Goal: Task Accomplishment & Management: Use online tool/utility

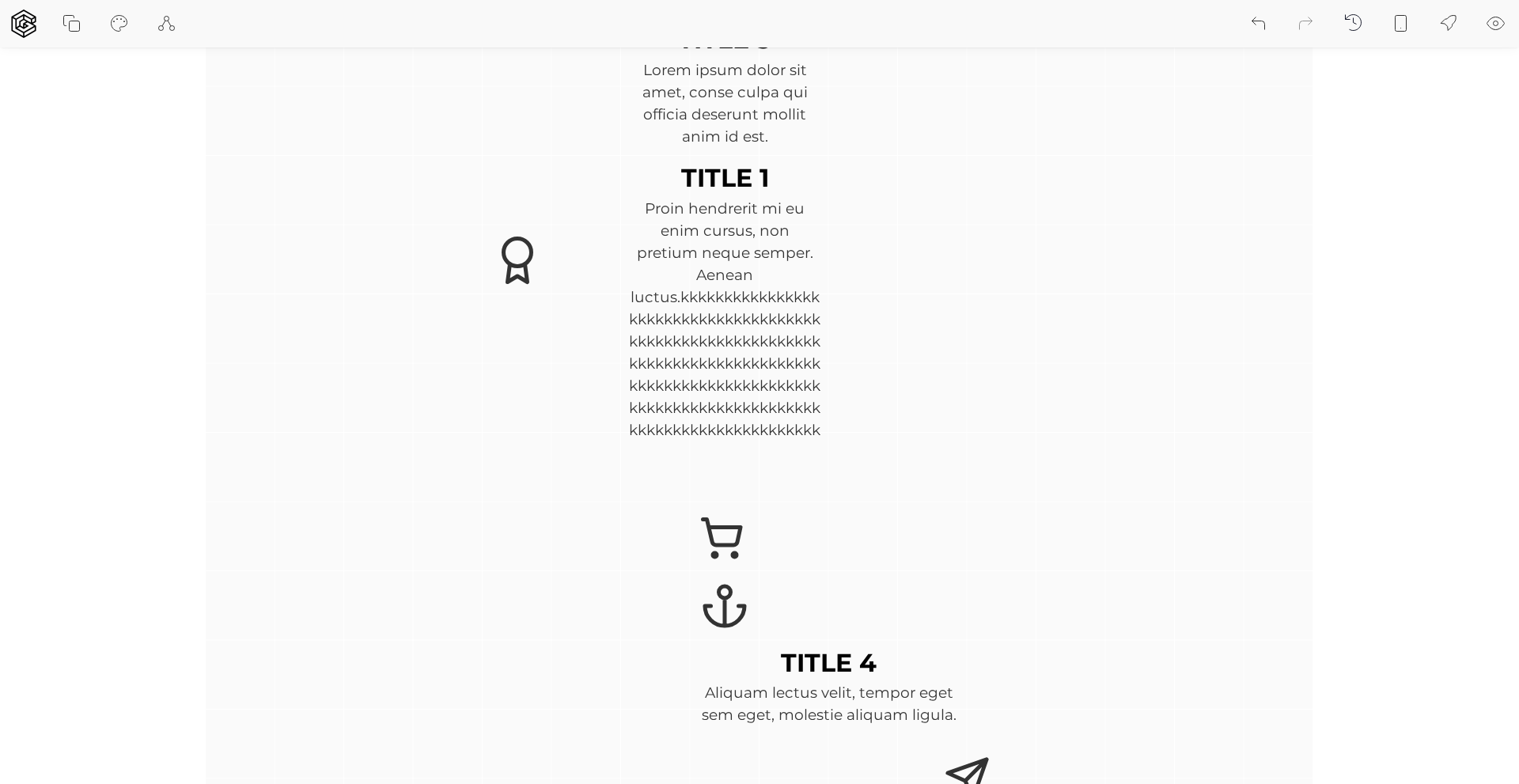
scroll to position [3517, 0]
click at [527, 274] on icon at bounding box center [536, 277] width 19 height 19
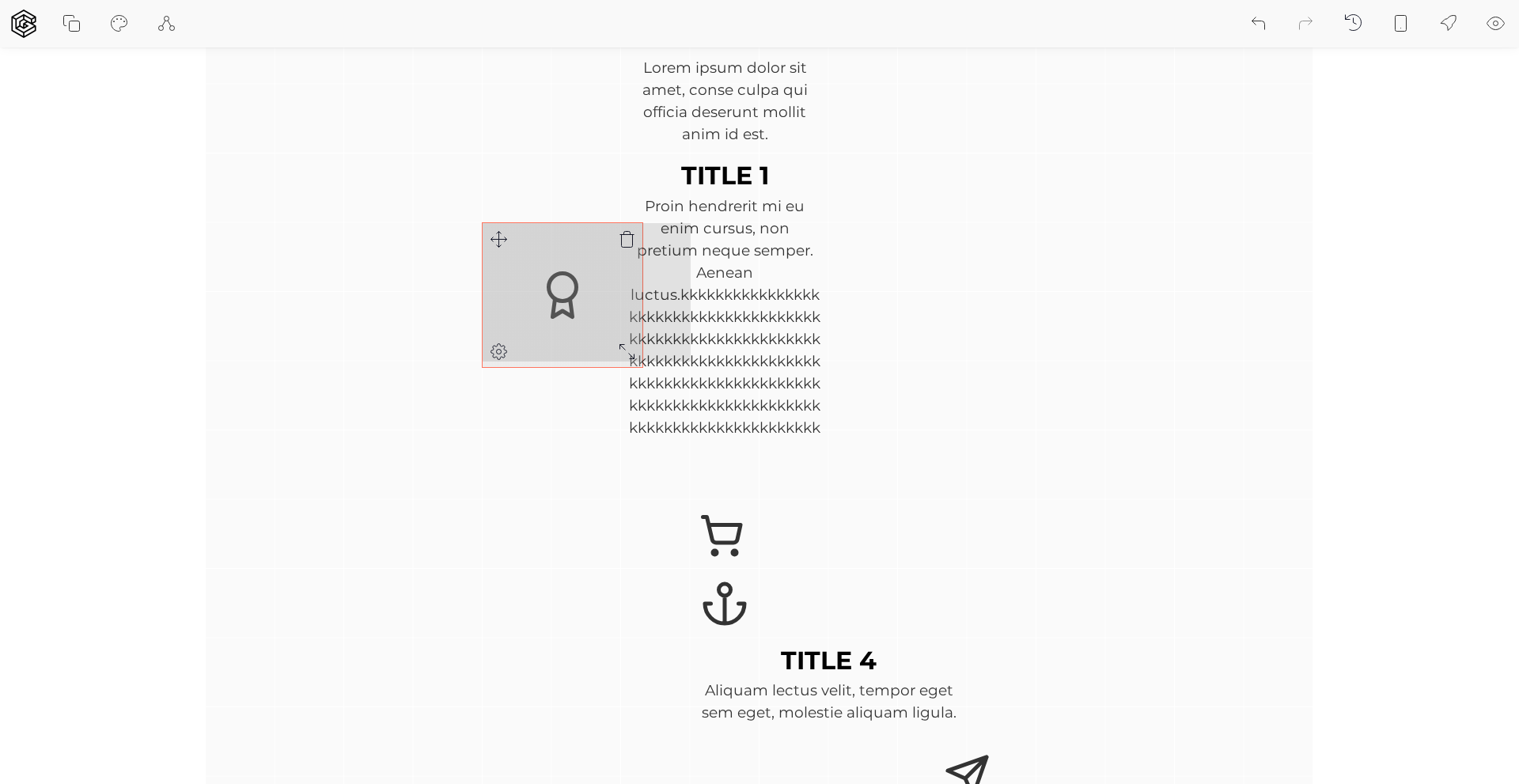
click at [628, 357] on div "TITLE 1 Proin hendrerit mi eu enim cursus, non pretium neque semper. Aenean luc…" at bounding box center [760, 499] width 1107 height 1246
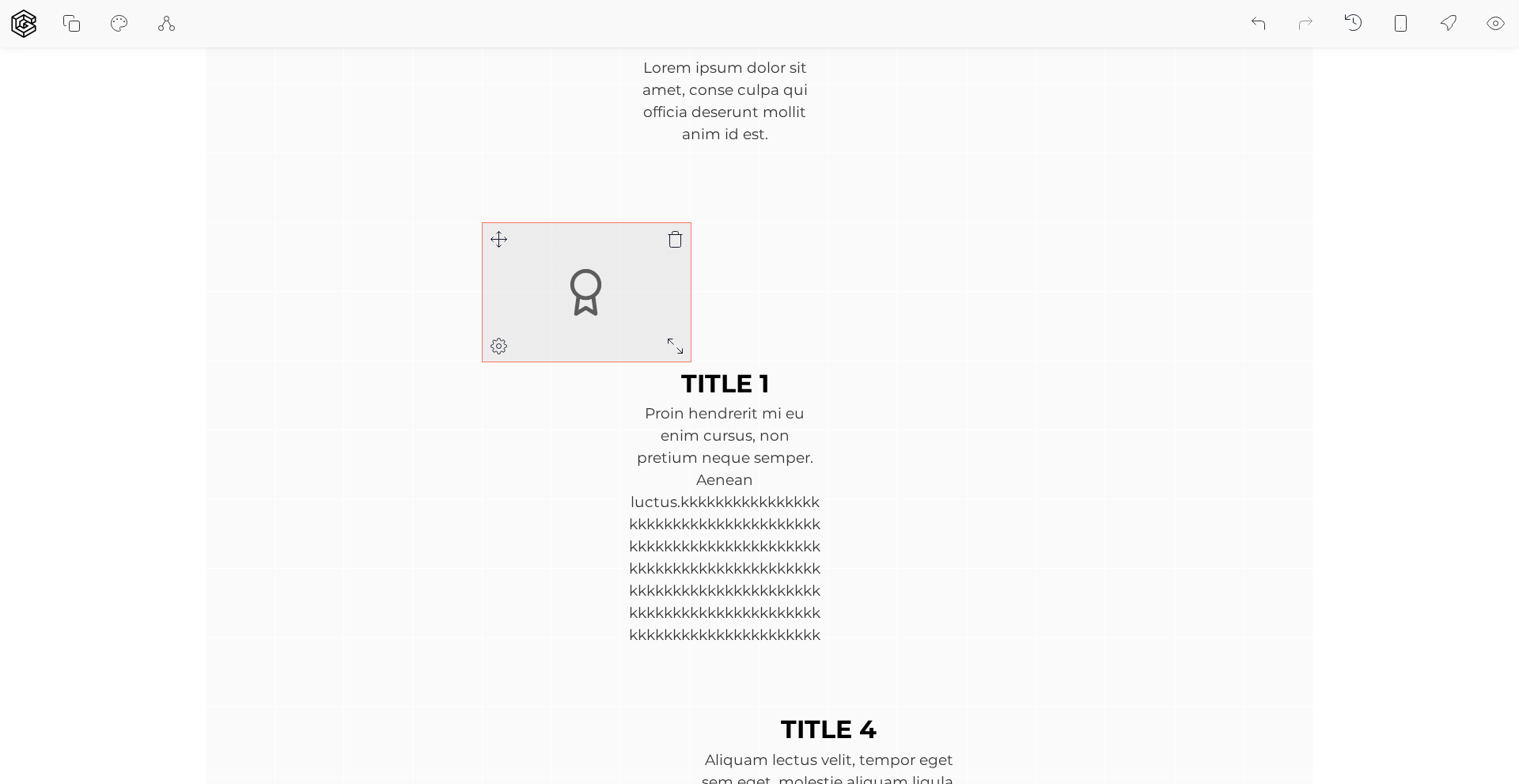
drag, startPoint x: 610, startPoint y: 333, endPoint x: 493, endPoint y: 327, distance: 117.2
click at [493, 327] on div at bounding box center [586, 293] width 208 height 139
click at [492, 345] on icon at bounding box center [499, 345] width 19 height 19
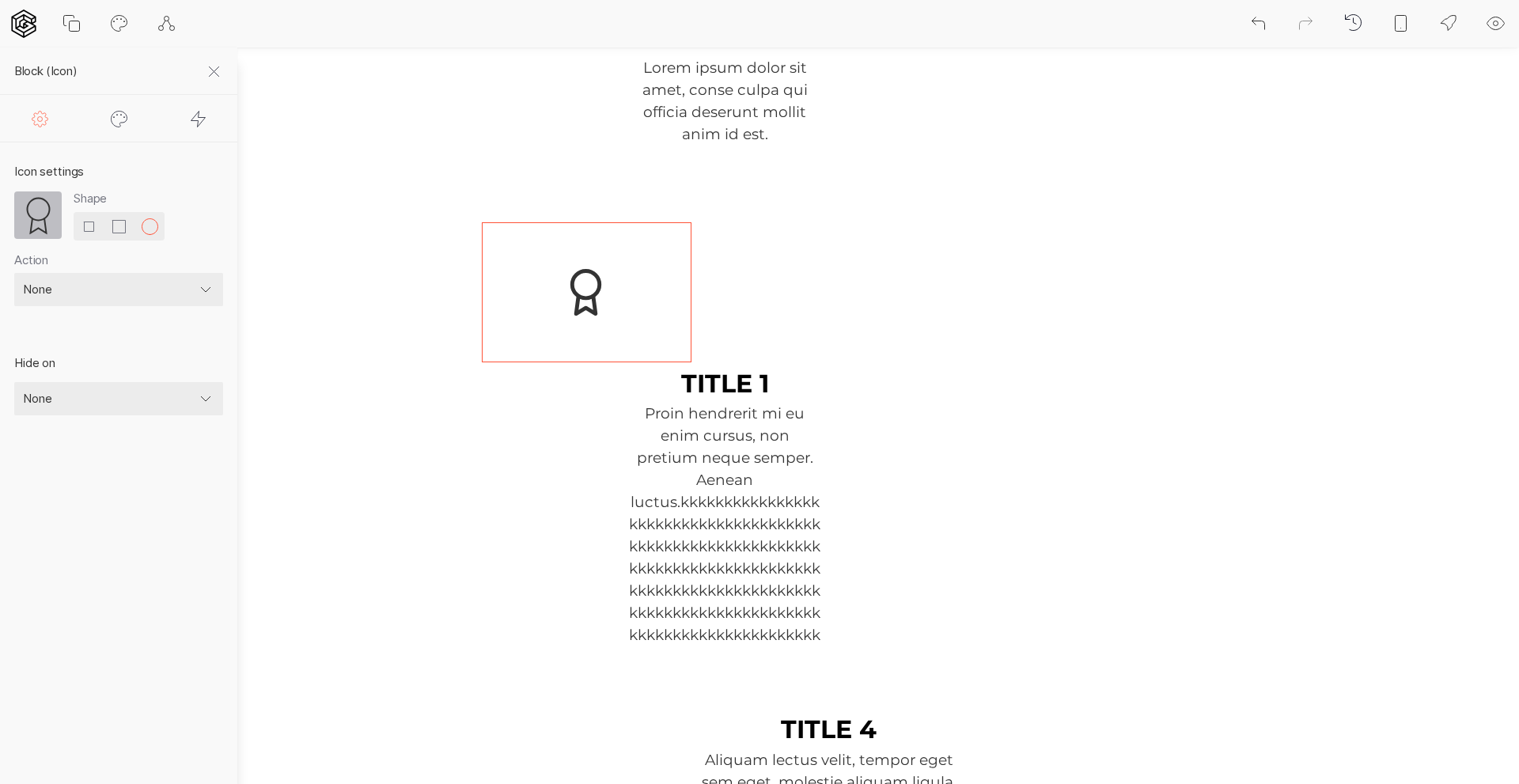
click at [172, 290] on select "None Link to page External link" at bounding box center [119, 290] width 209 height 33
select select "page"
click at [14, 273] on select "None Link to page External link" at bounding box center [119, 290] width 209 height 33
select select
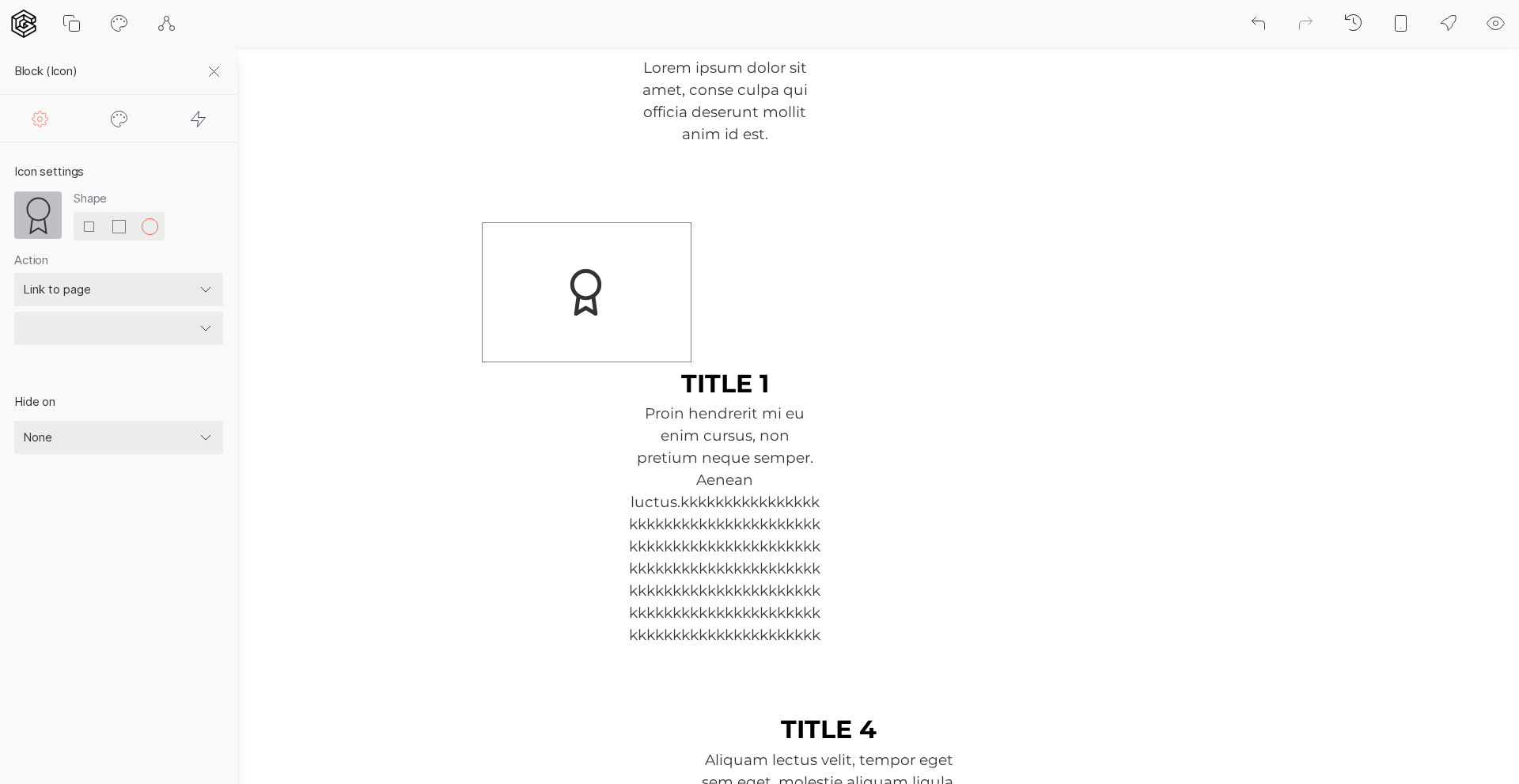
click at [150, 293] on select "None Link to page External link" at bounding box center [119, 290] width 209 height 33
select select "link"
click at [14, 273] on select "None Link to page External link" at bounding box center [119, 290] width 209 height 33
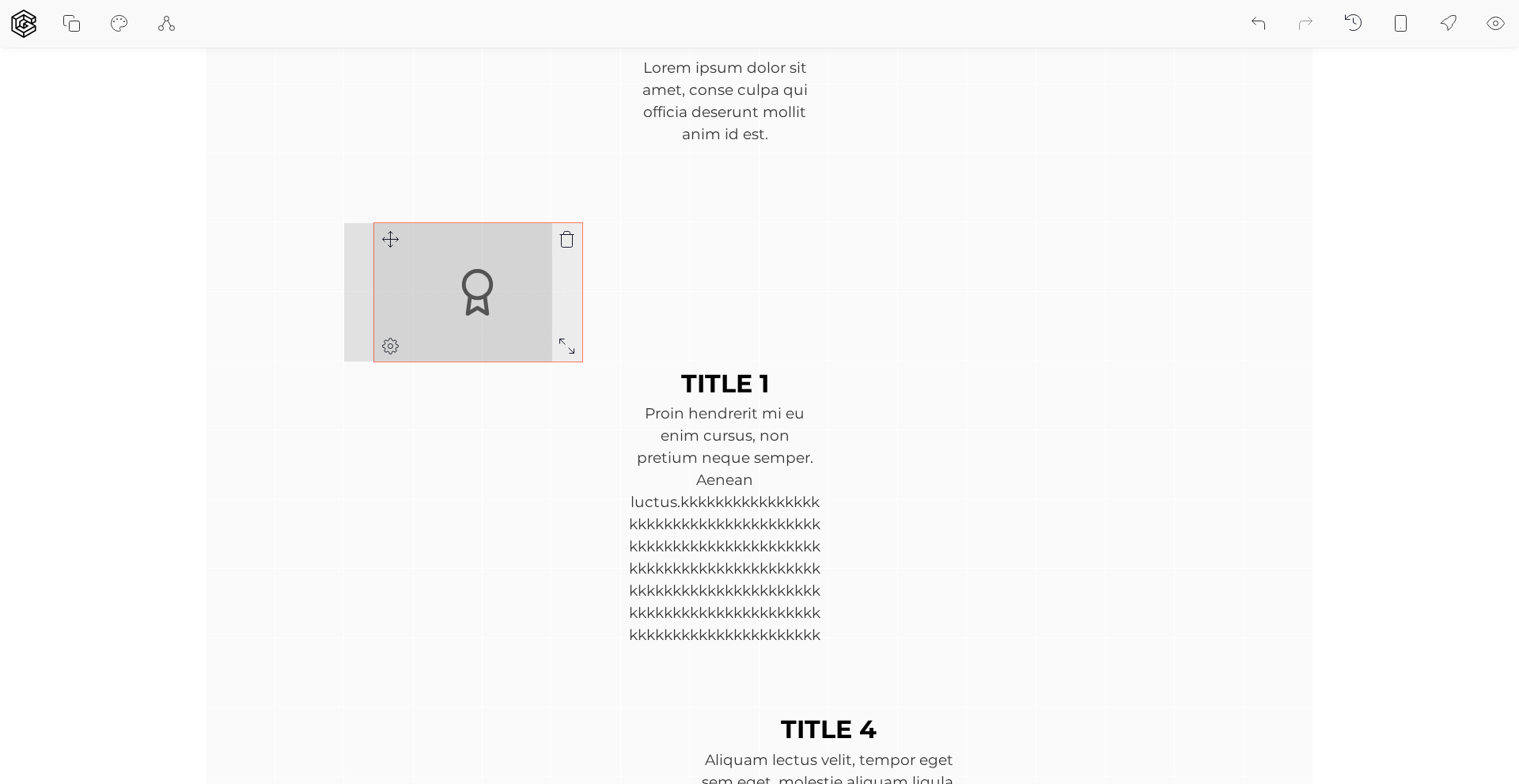
click at [396, 236] on div "TITLE 1 Proin hendrerit mi eu enim cursus, non pretium neque semper. Aenean luc…" at bounding box center [760, 534] width 1107 height 1315
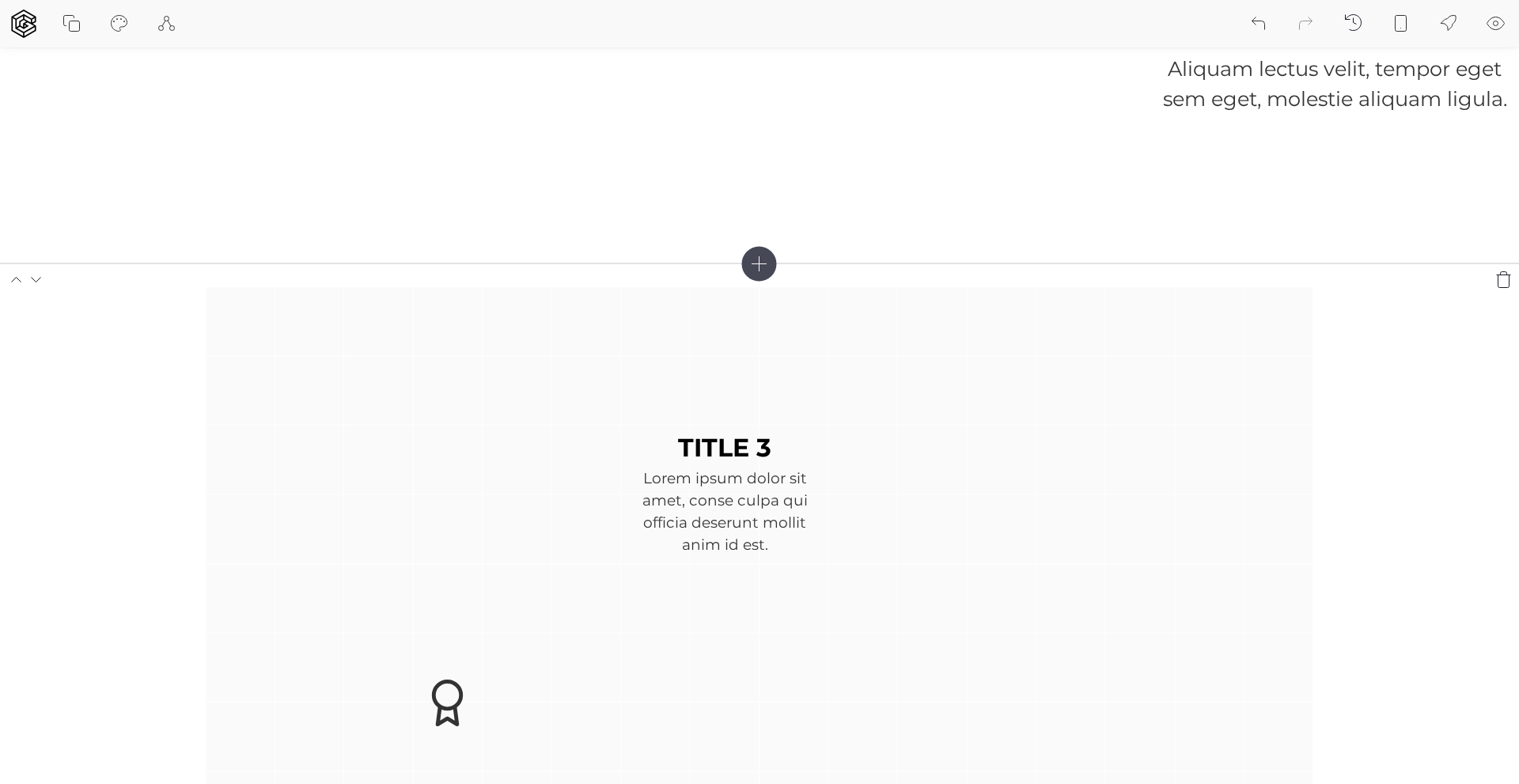
scroll to position [3106, 0]
click at [169, 25] on icon at bounding box center [167, 24] width 19 height 19
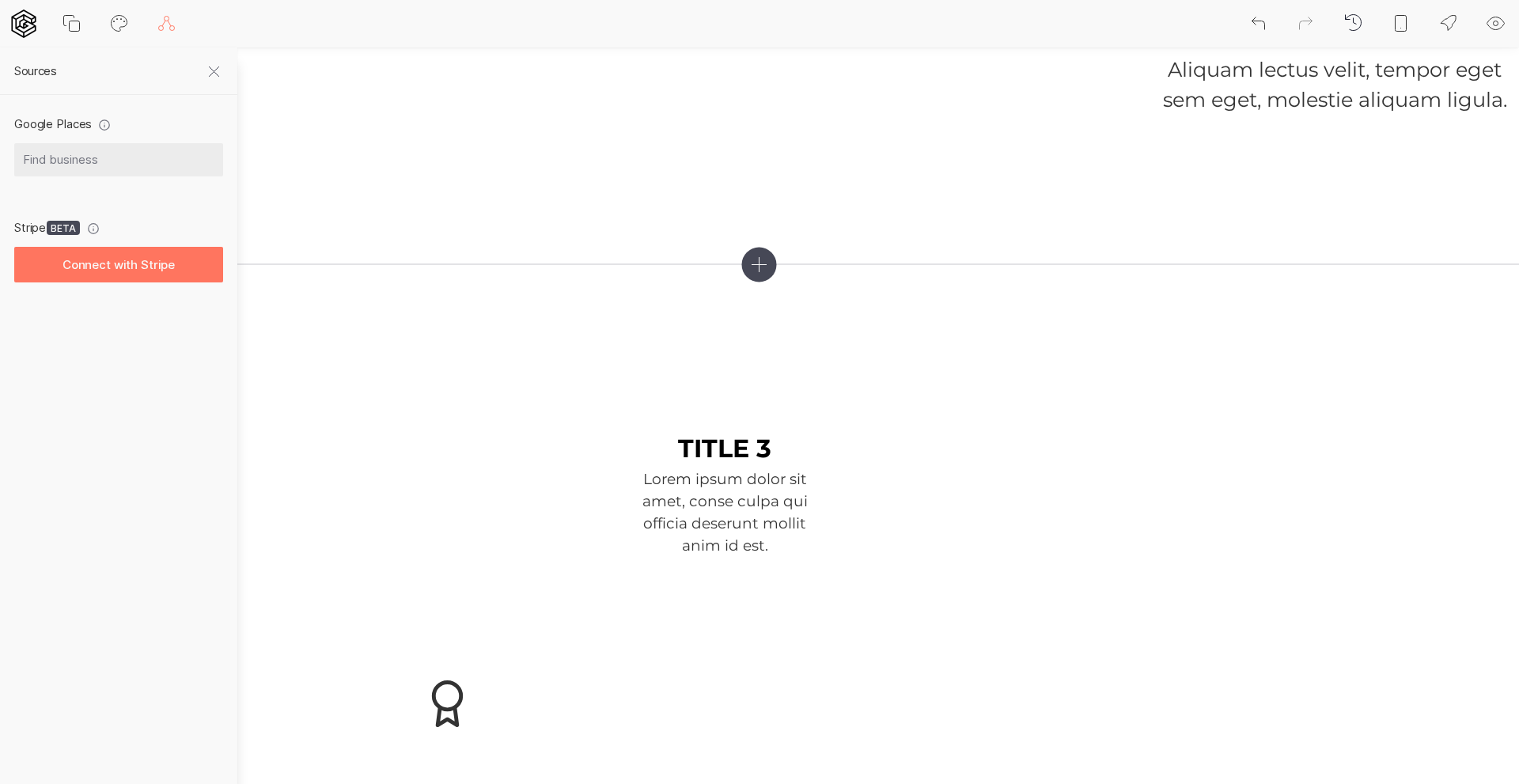
click at [123, 30] on icon at bounding box center [120, 24] width 19 height 19
select select "fadeInDown"
select select "Montserrat"
select select "400"
select select "Montserrat"
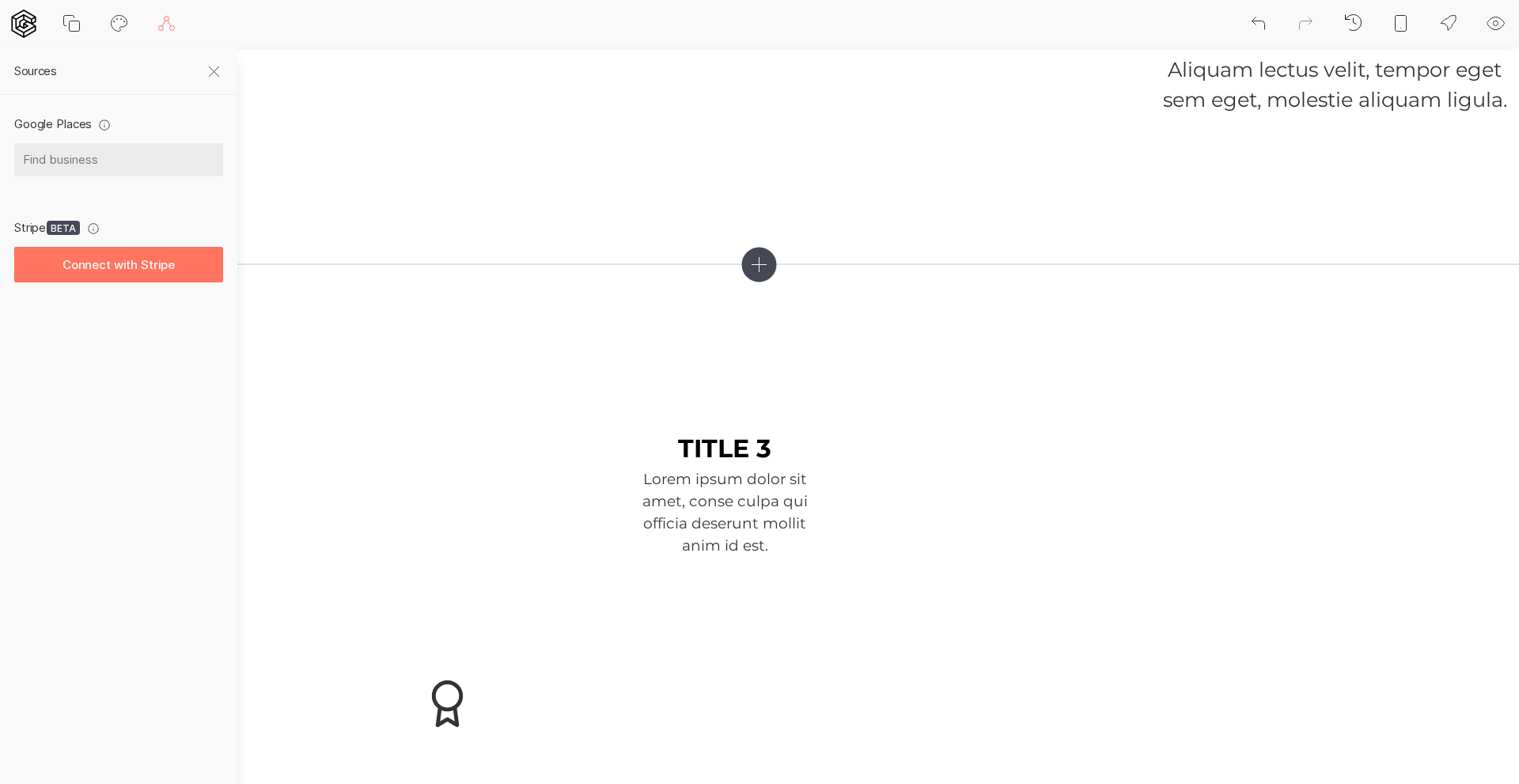
select select "700"
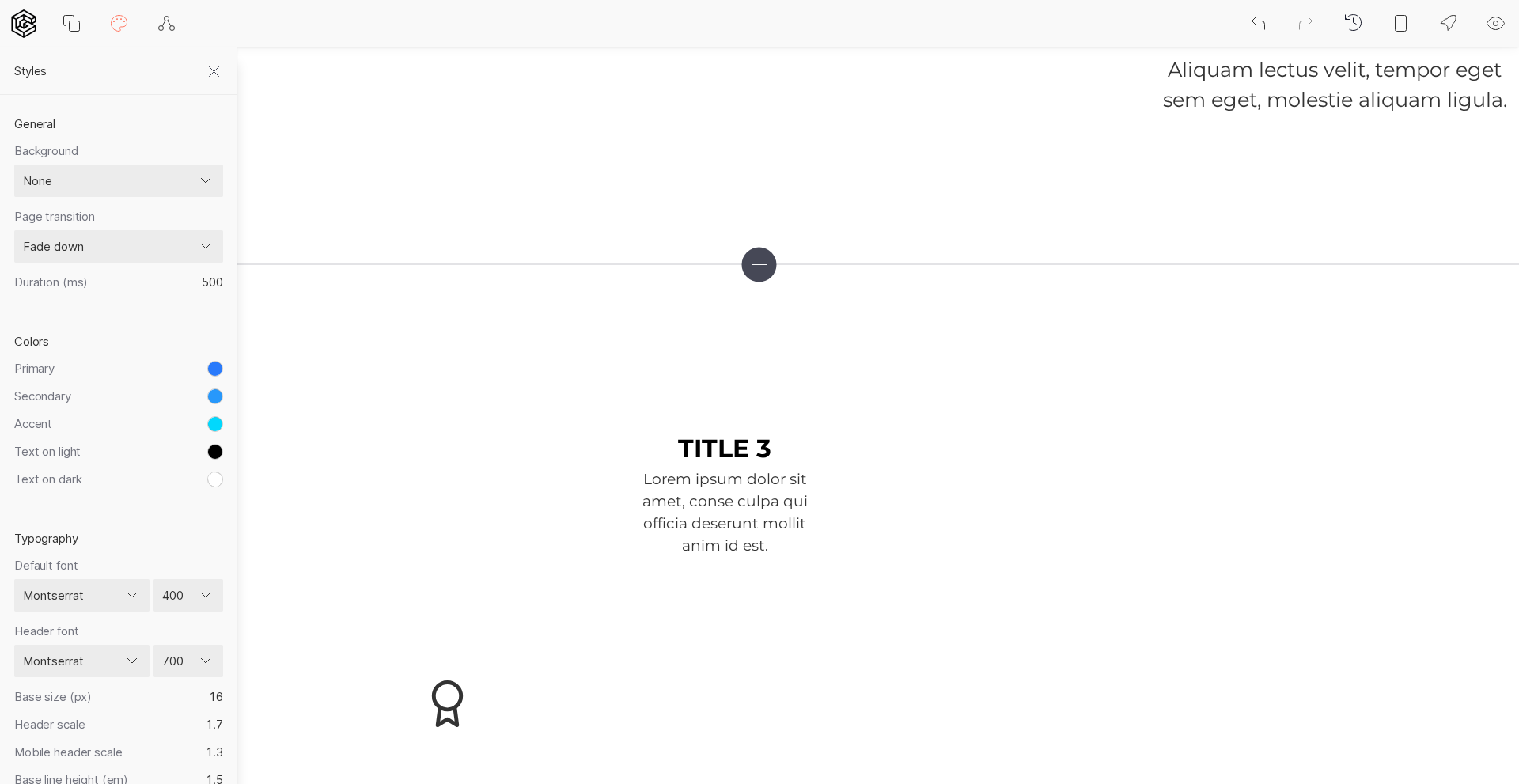
click at [154, 22] on button at bounding box center [165, 23] width 47 height 47
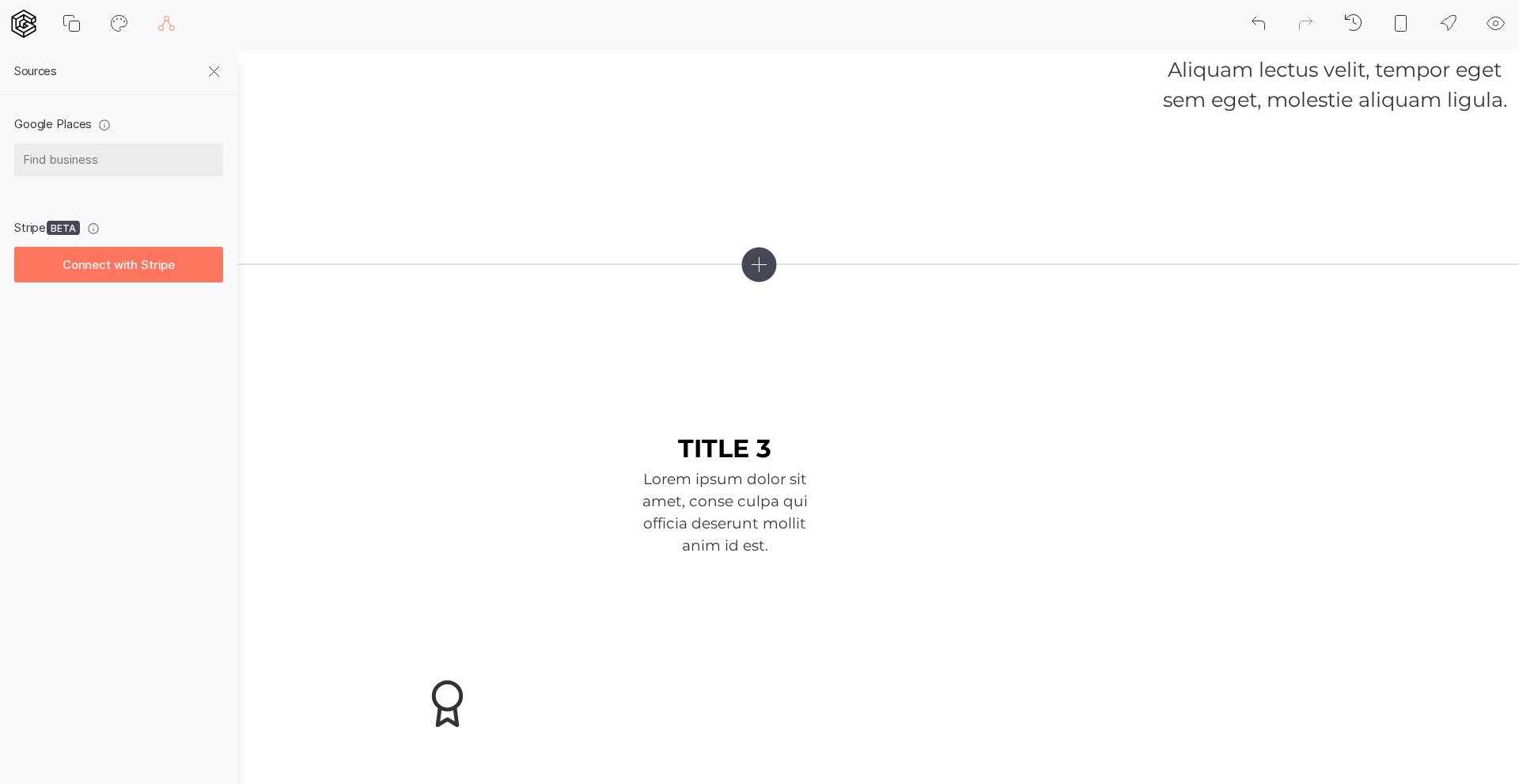
click at [213, 78] on icon at bounding box center [215, 72] width 19 height 19
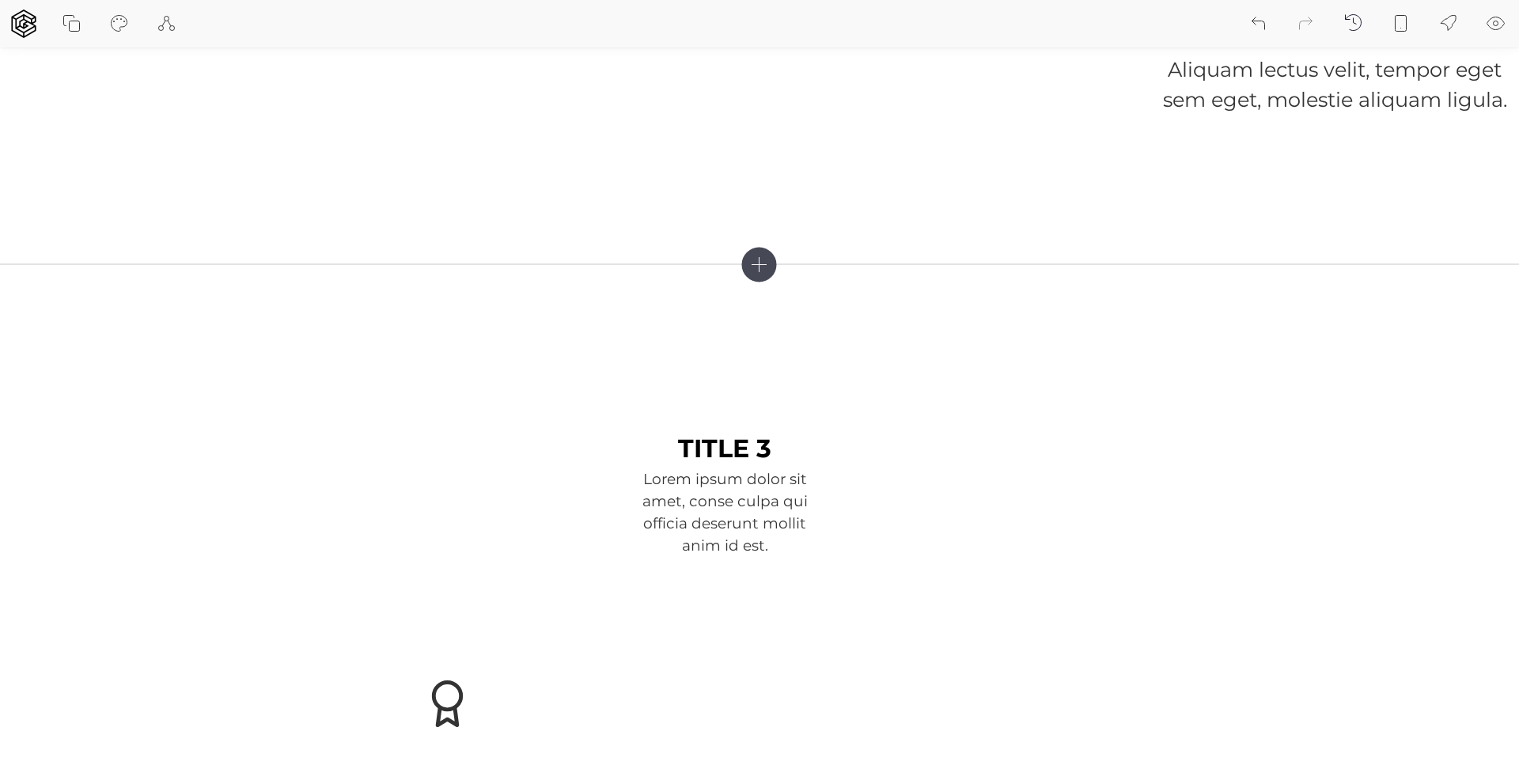
click at [157, 23] on icon at bounding box center [167, 24] width 19 height 19
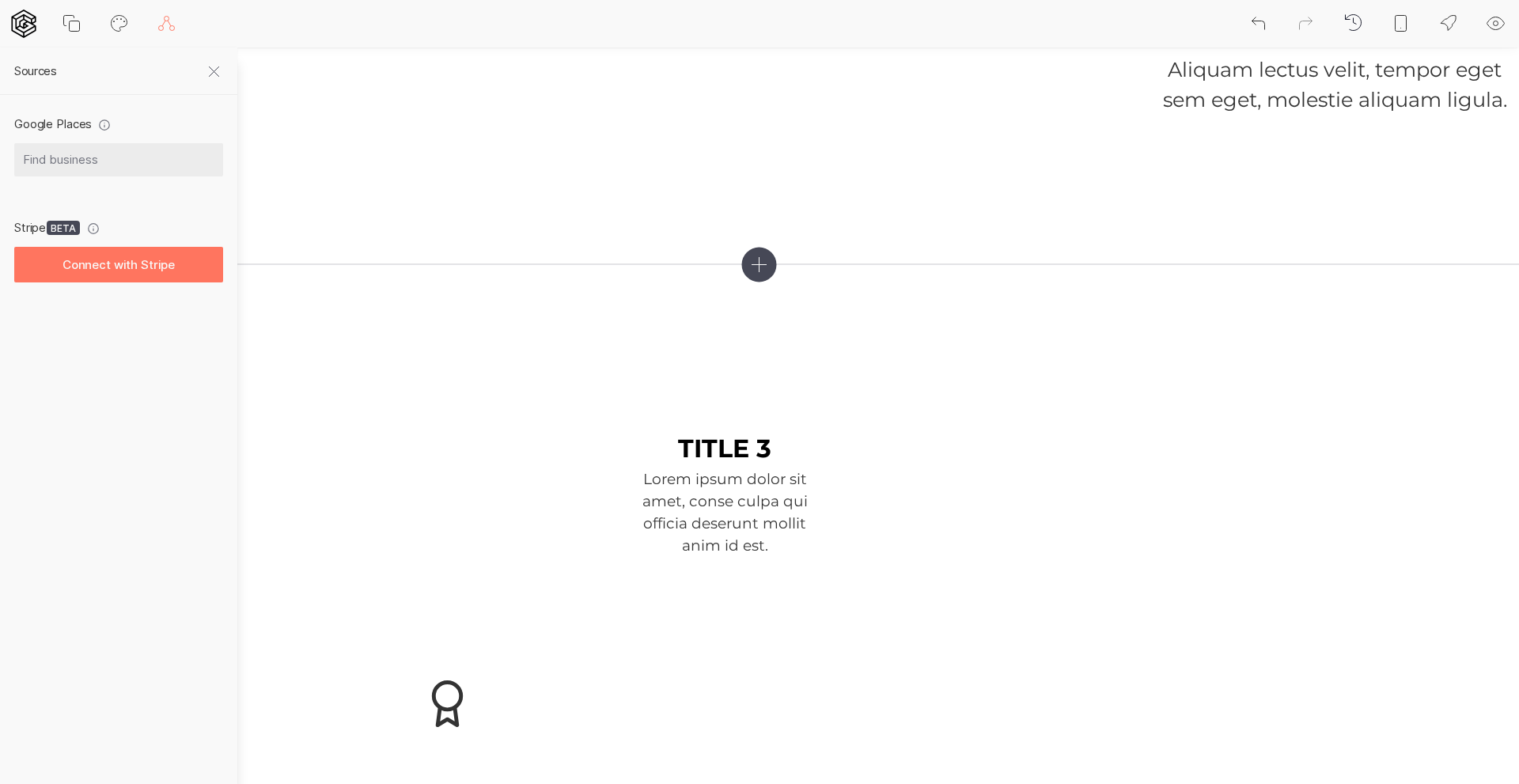
click at [127, 26] on icon at bounding box center [120, 24] width 19 height 19
select select "fadeInDown"
select select "Montserrat"
select select "400"
select select "Montserrat"
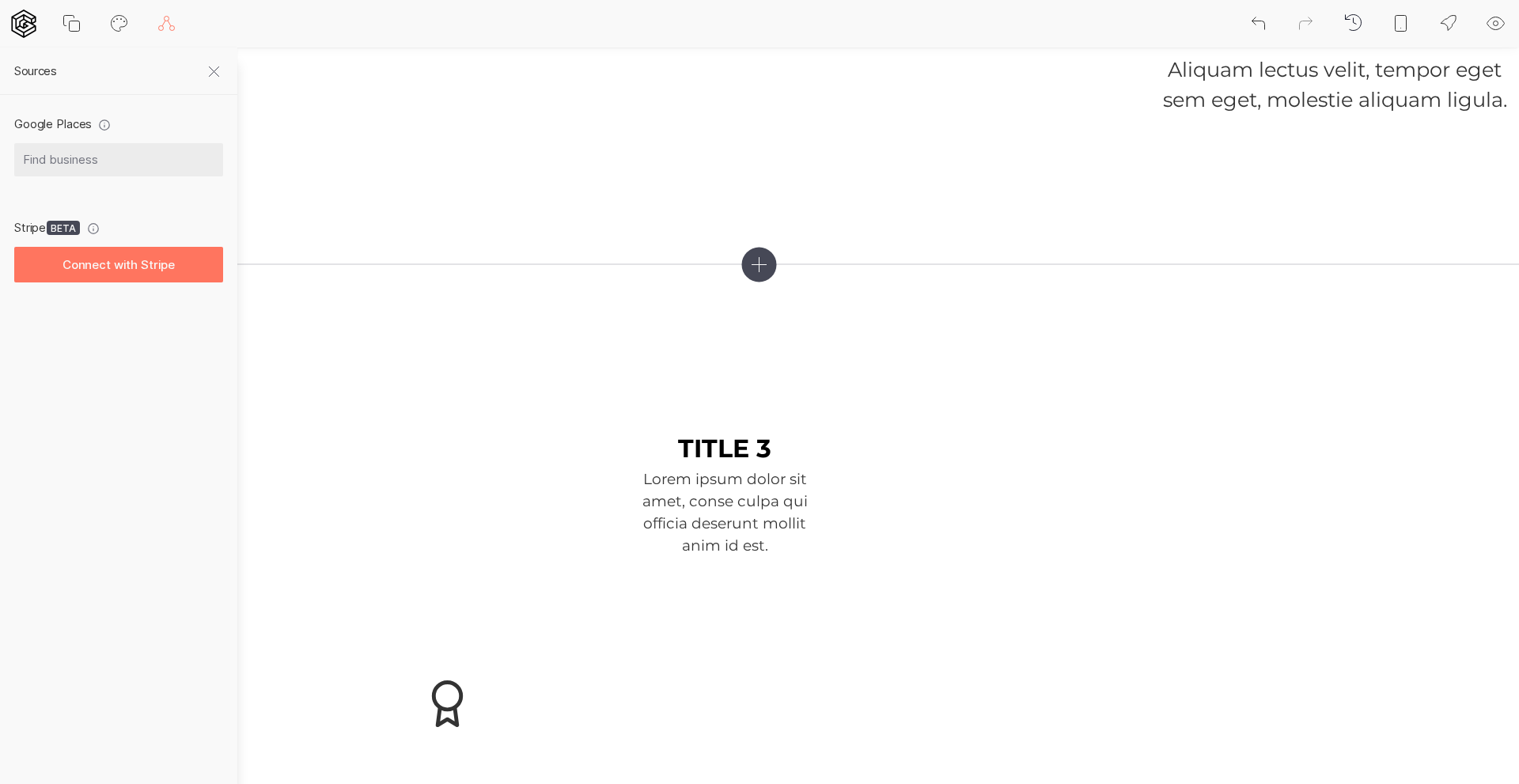
select select "700"
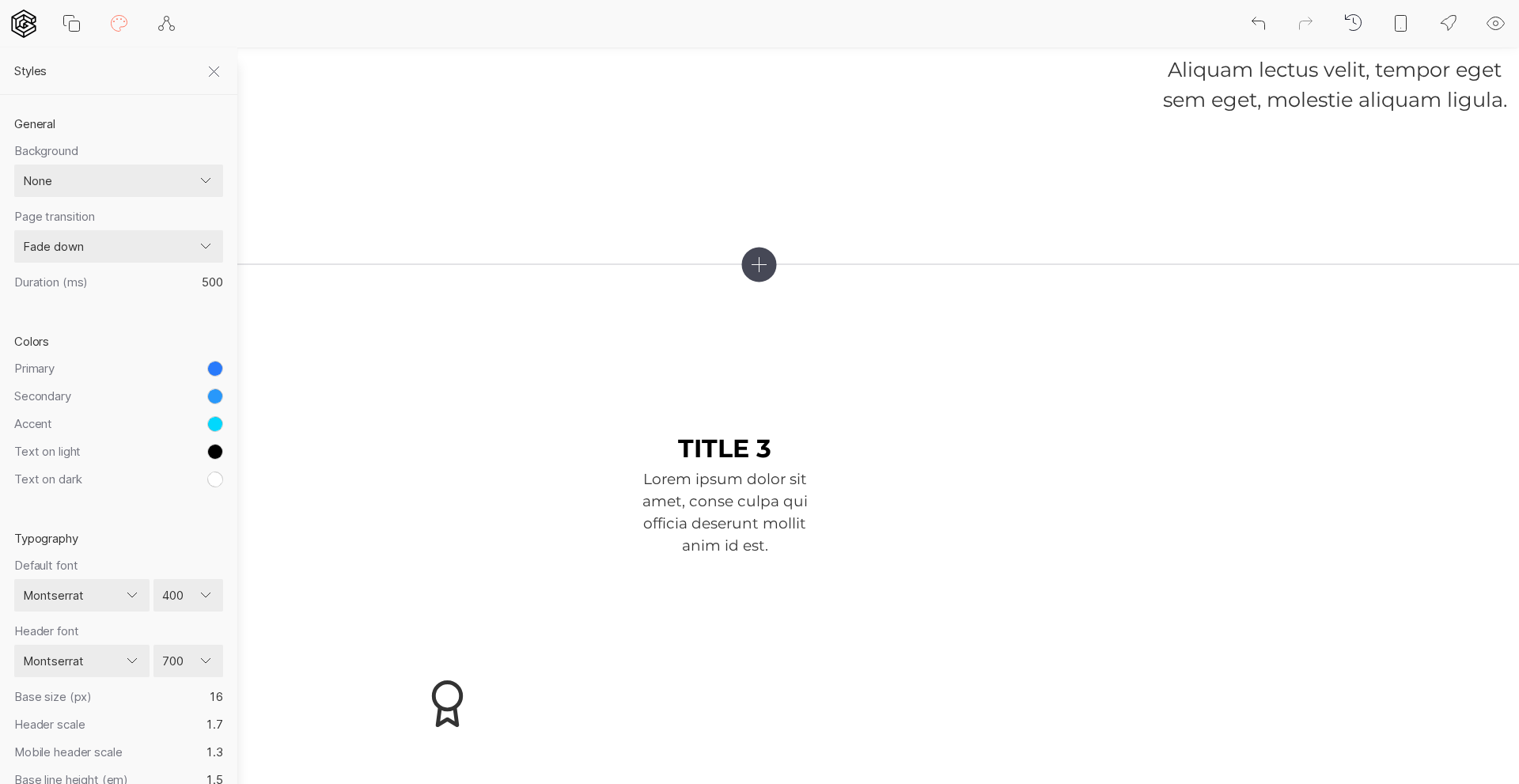
click at [77, 25] on icon at bounding box center [72, 24] width 19 height 19
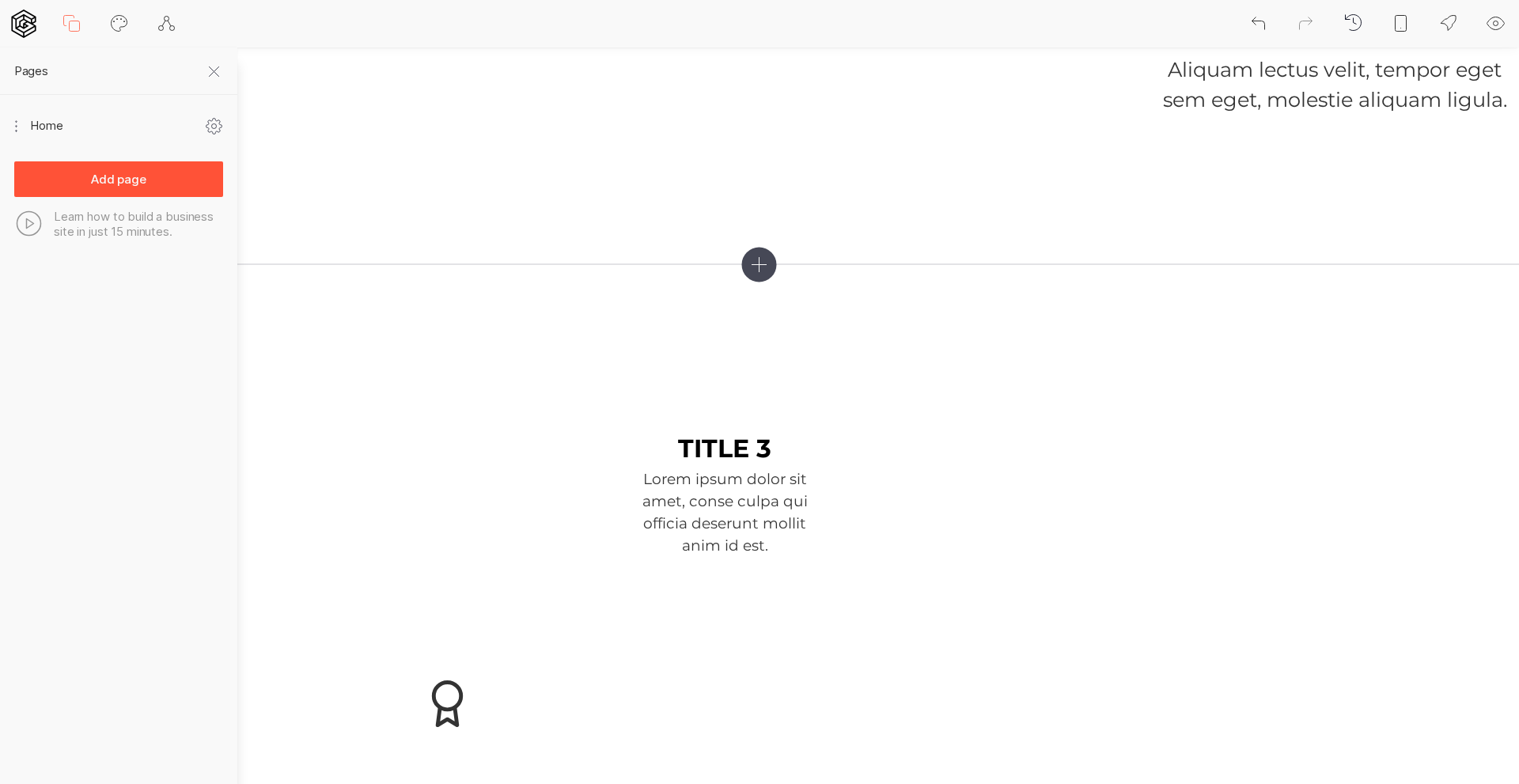
click at [133, 168] on button "Add page" at bounding box center [119, 179] width 209 height 36
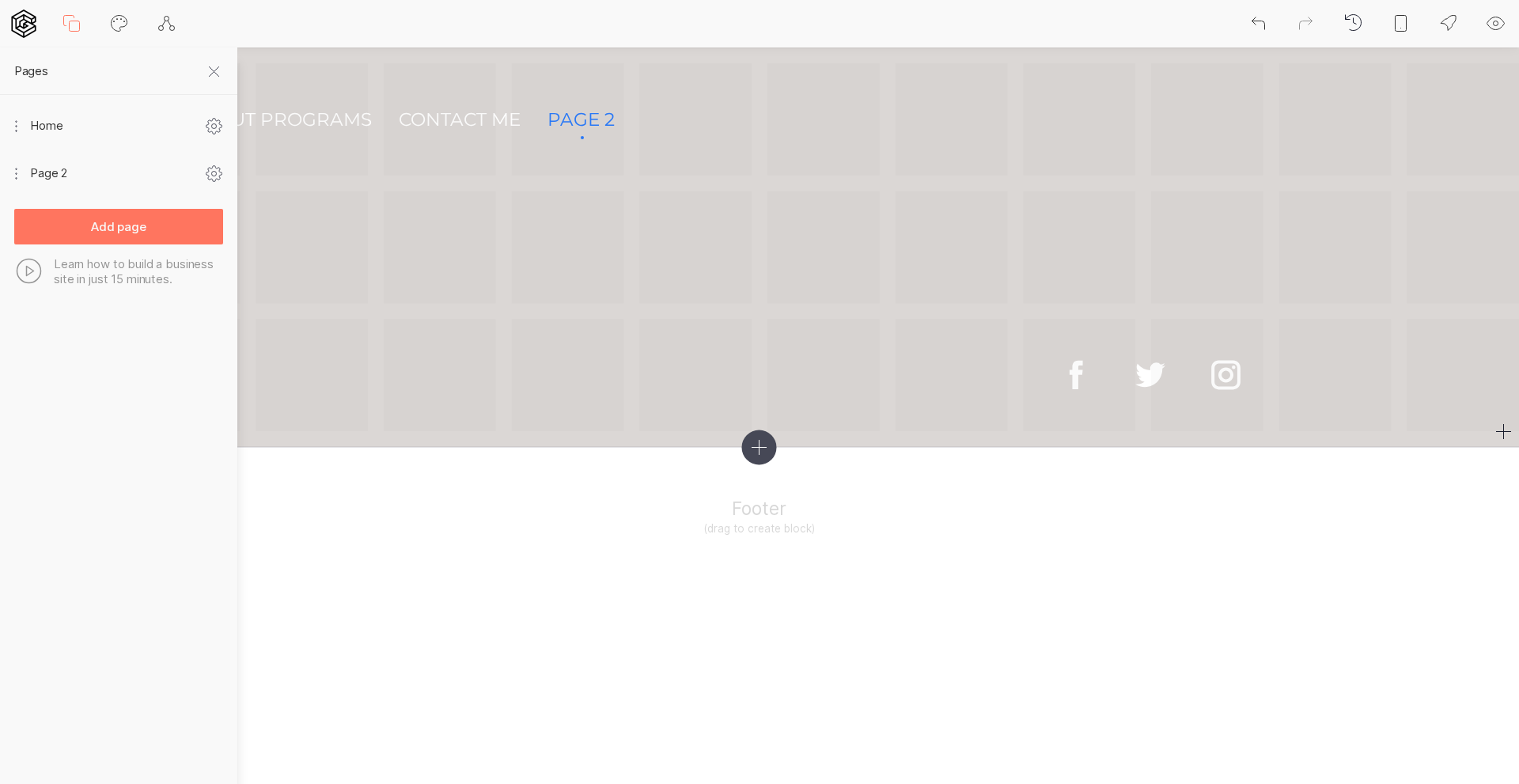
scroll to position [47, 0]
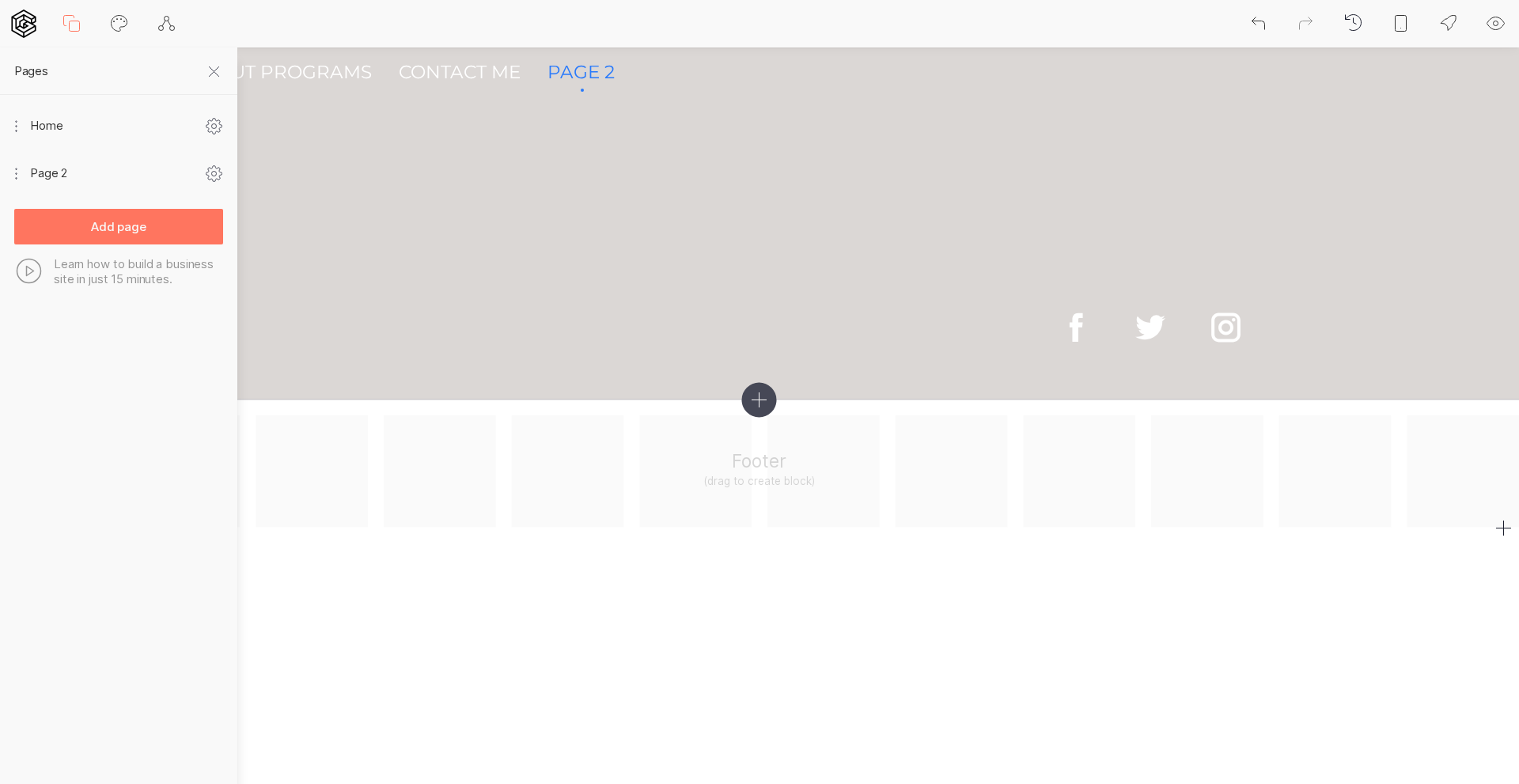
click at [749, 485] on div "Footer (drag to create block)" at bounding box center [760, 471] width 1519 height 112
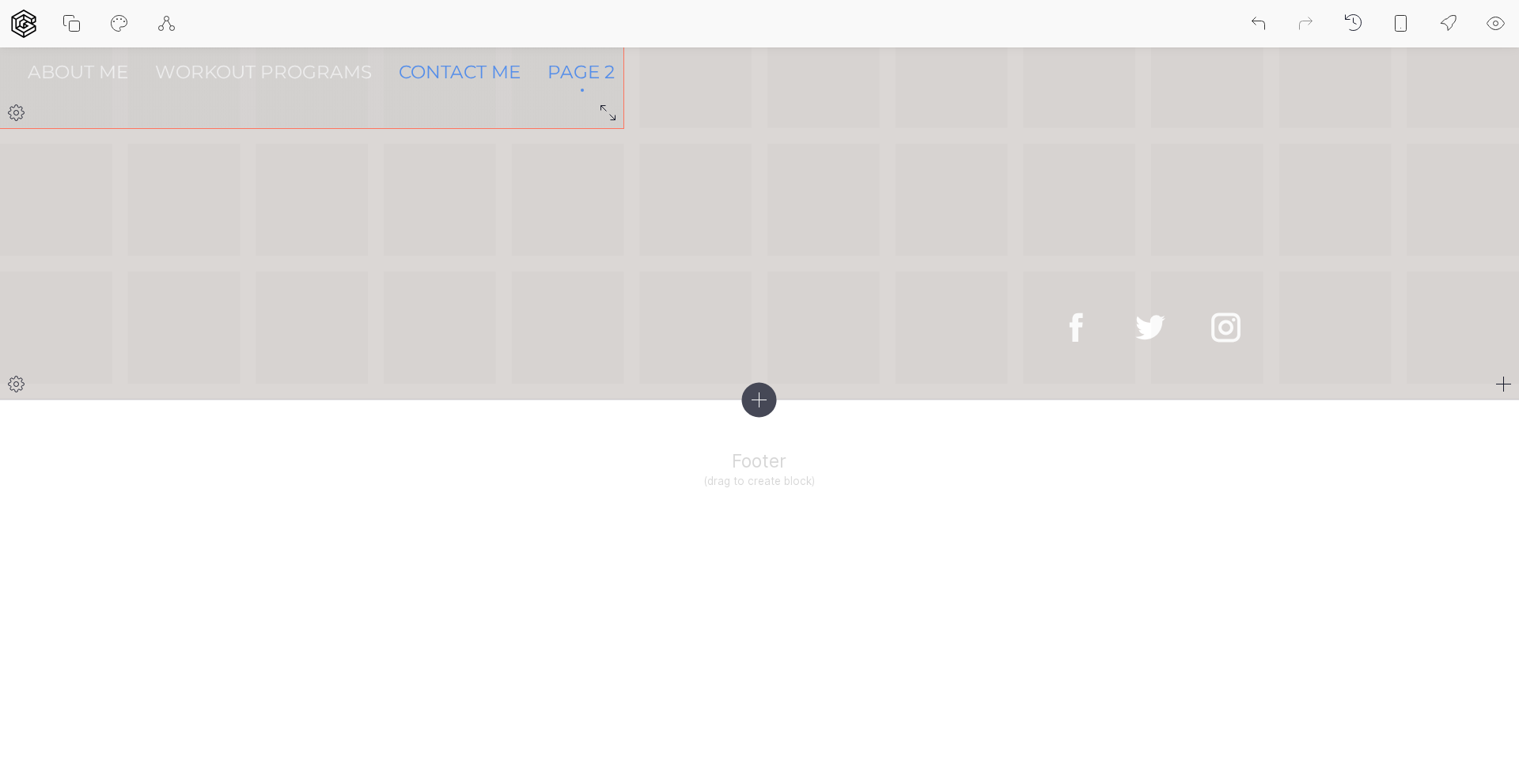
click at [462, 65] on link "Contact me" at bounding box center [460, 71] width 122 height 41
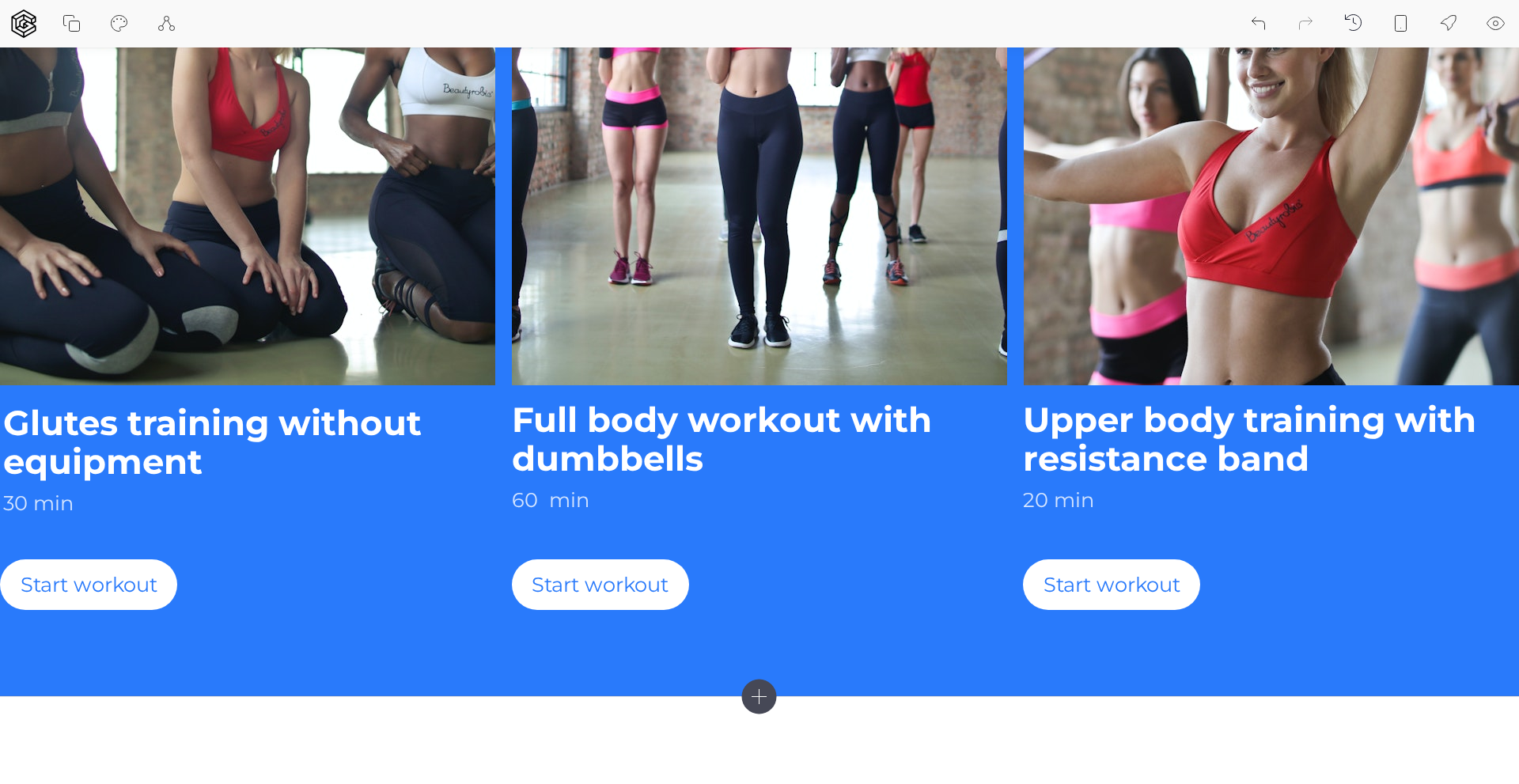
scroll to position [7095, 0]
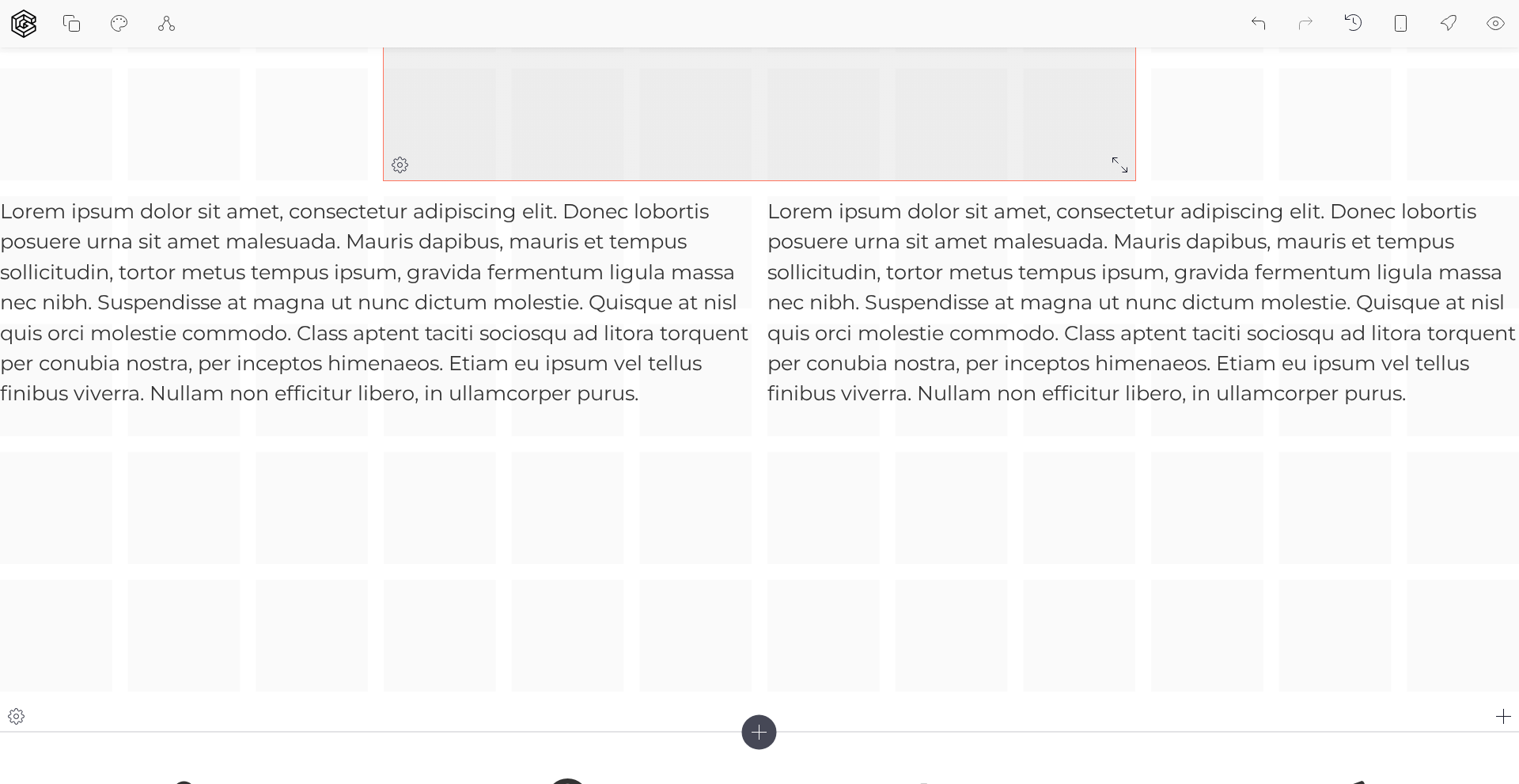
scroll to position [1456, 0]
